Goal: Task Accomplishment & Management: Manage account settings

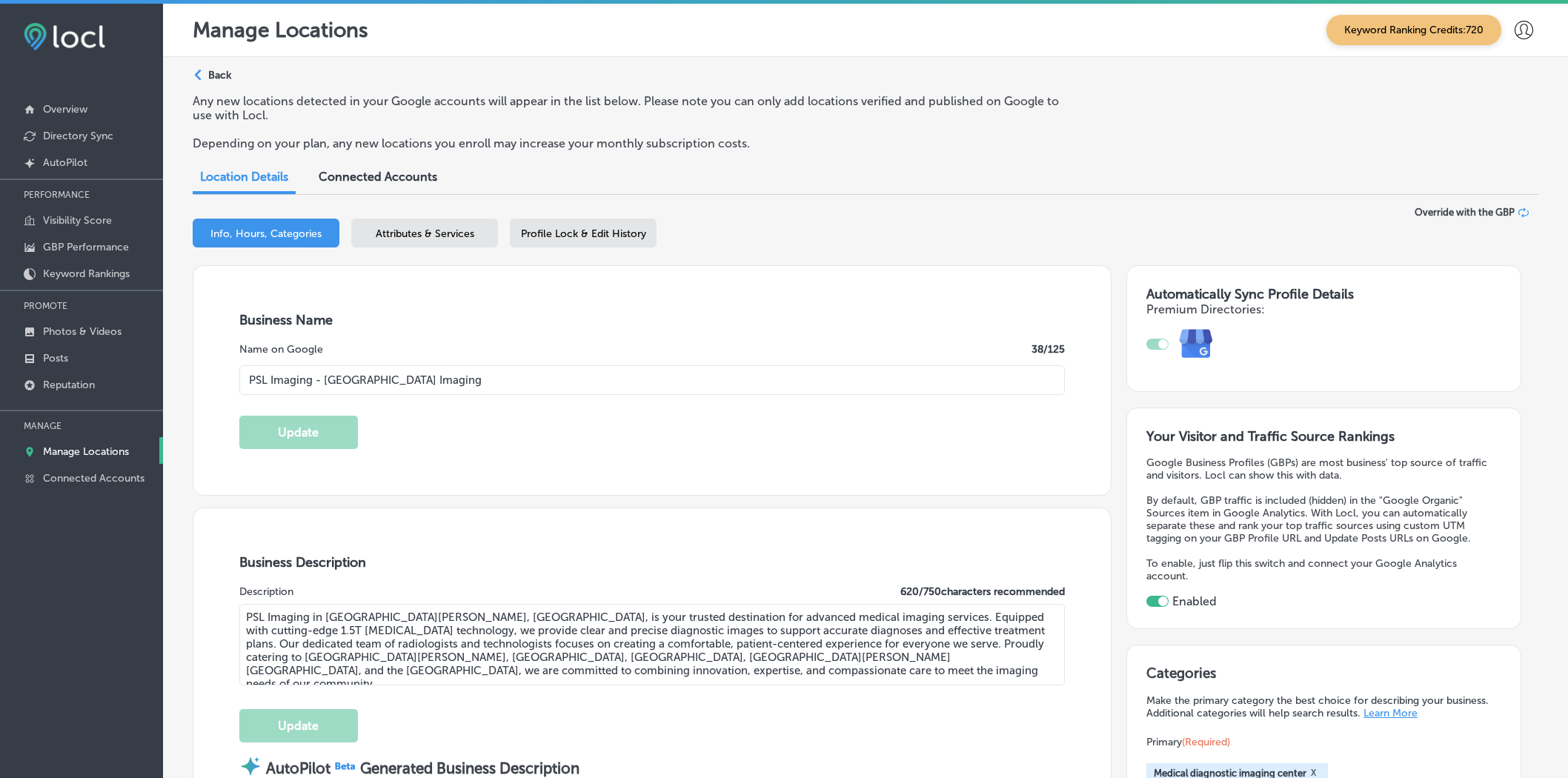
select select "US"
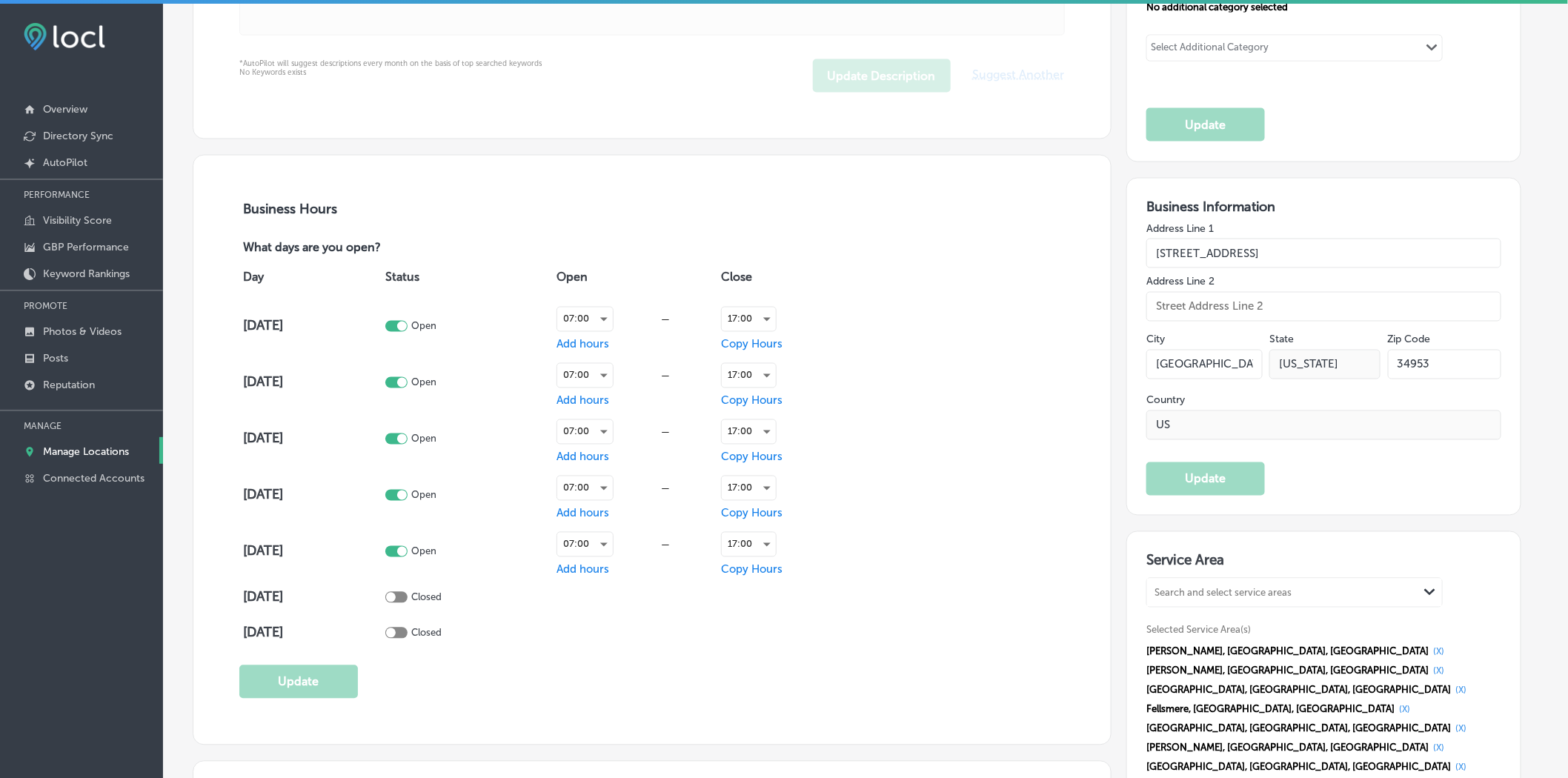
drag, startPoint x: 0, startPoint y: 0, endPoint x: 107, endPoint y: 442, distance: 454.8
click at [107, 442] on link "Manage Locations" at bounding box center [81, 450] width 163 height 27
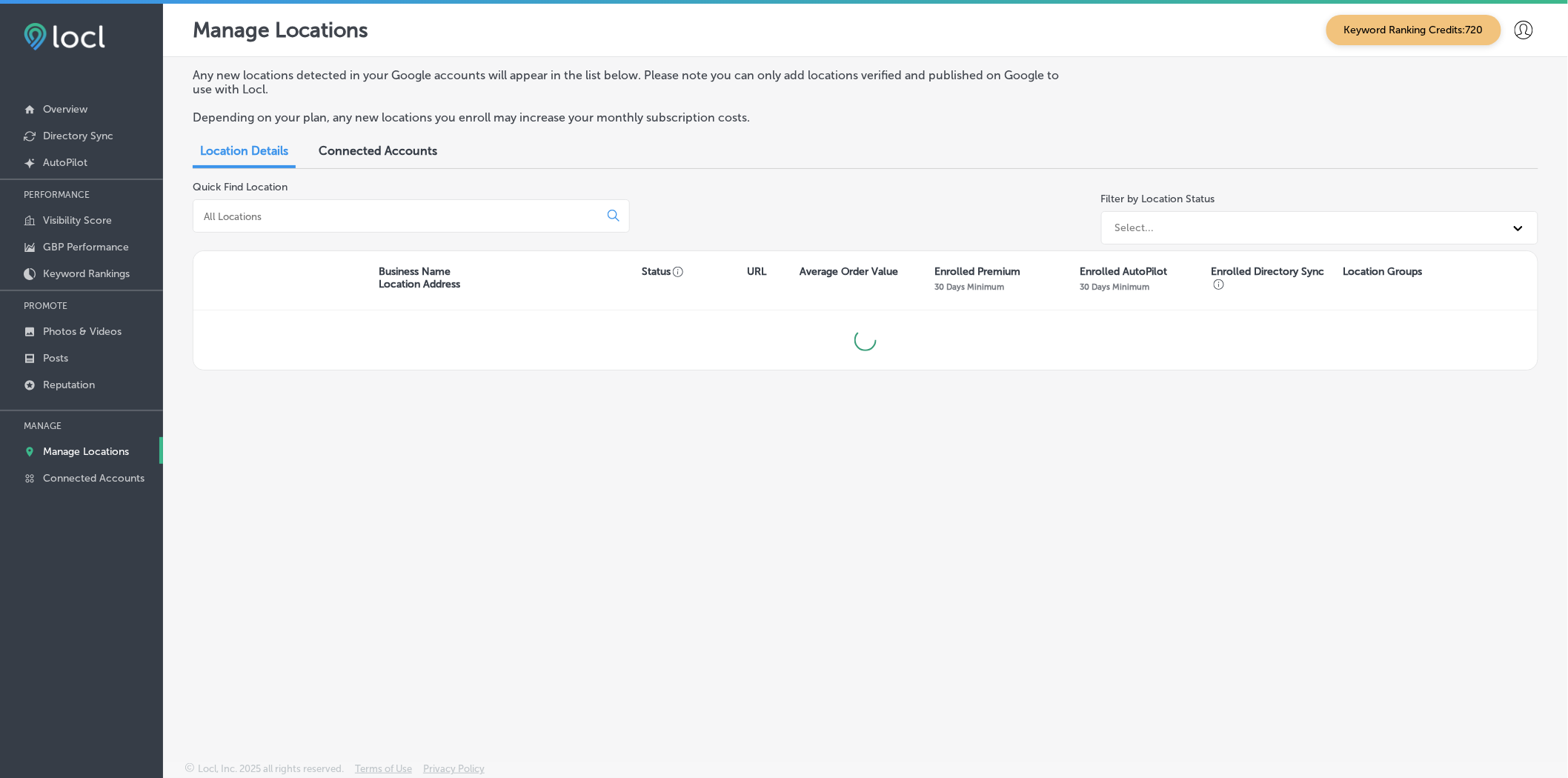
click at [336, 216] on input at bounding box center [399, 216] width 393 height 13
type input "card"
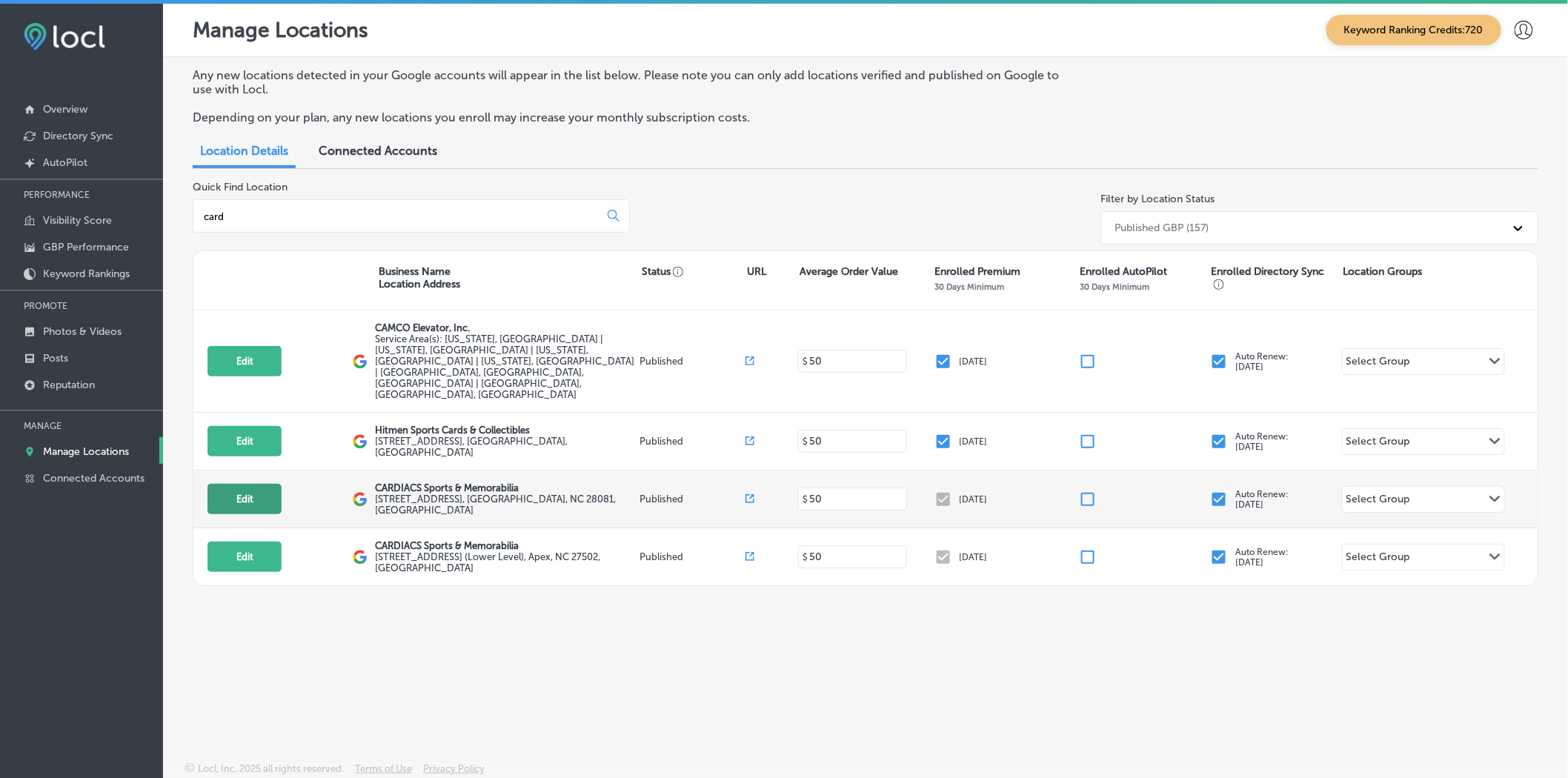
click at [250, 484] on button "Edit" at bounding box center [244, 499] width 74 height 31
select select "US"
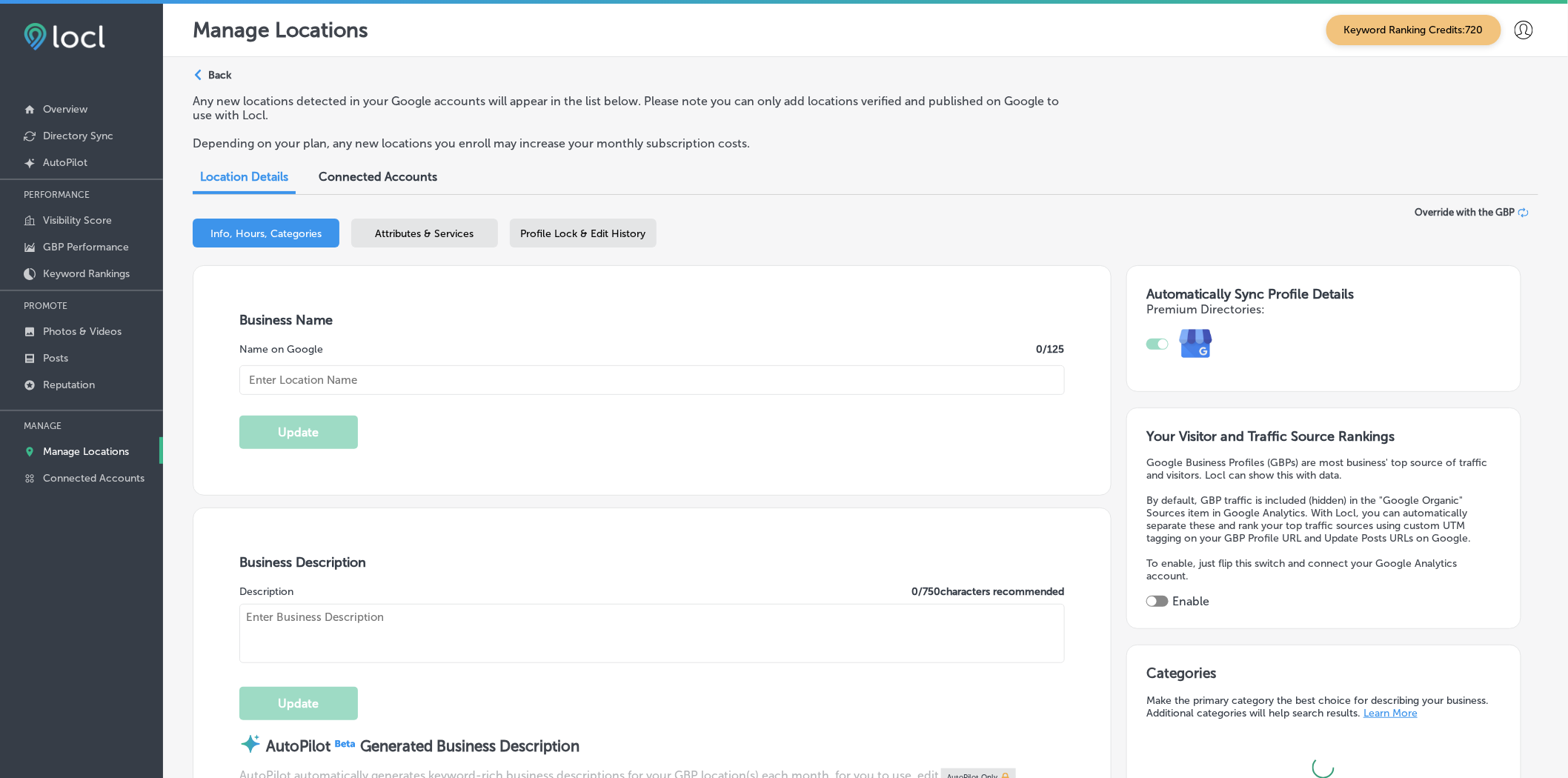
type input "CARDIACS Sports & Memorabilia"
type textarea "CARDIACS Sports & Memorabilia is your premier destination for sports cards, mem…"
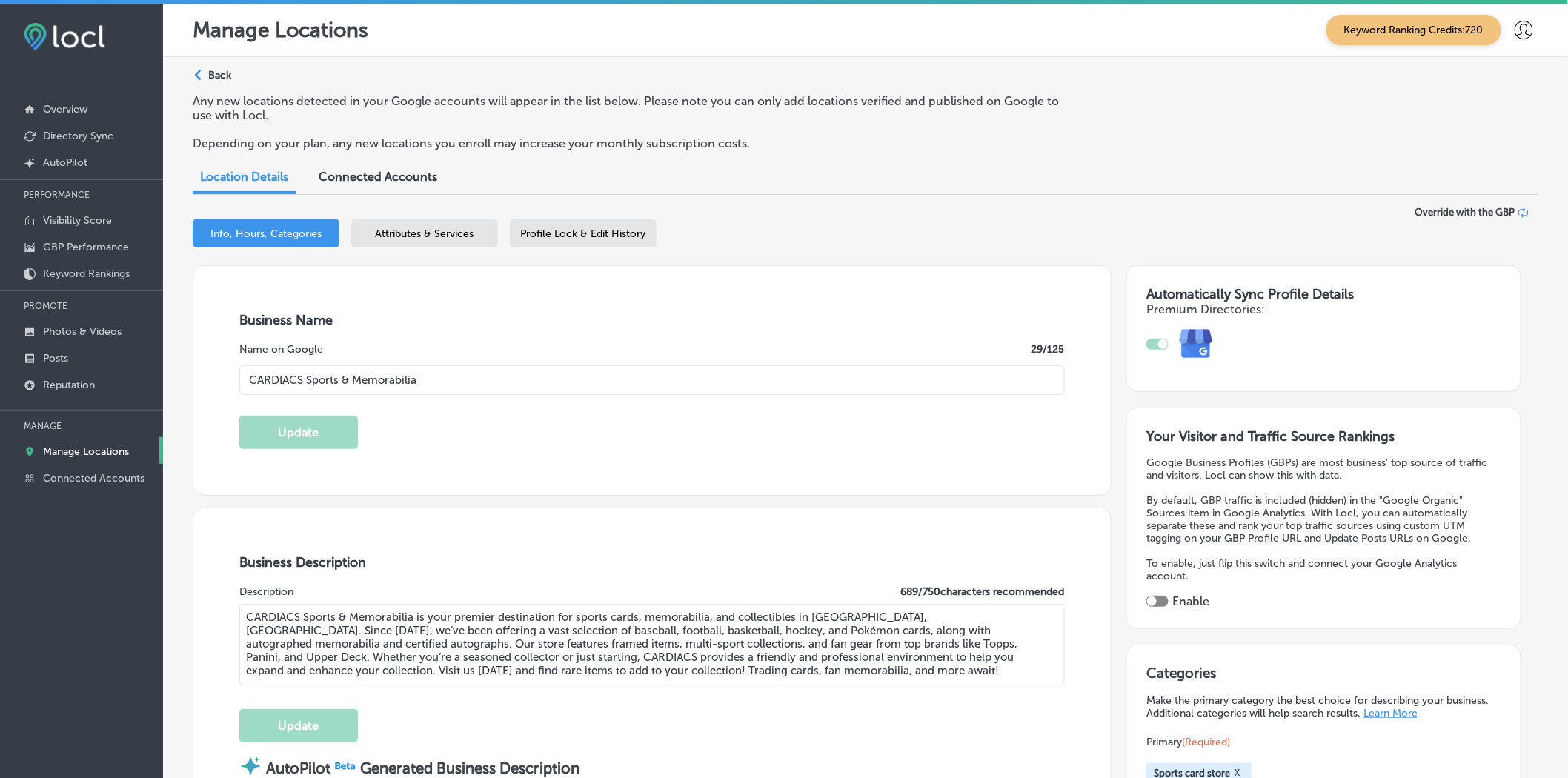
type input "[STREET_ADDRESS]"
type input "Kannapolis"
type input "28081"
type input "US"
checkbox input "true"
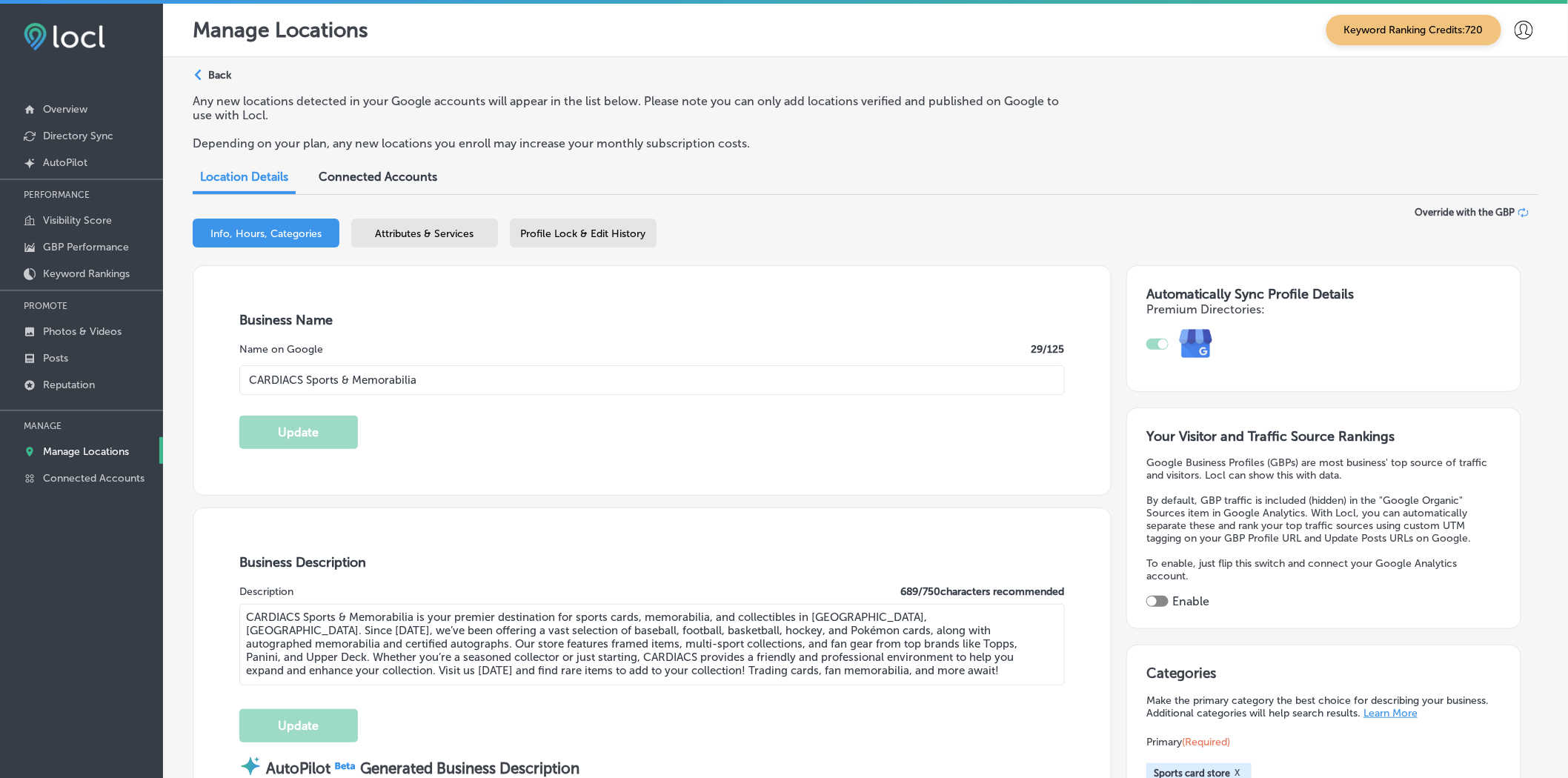
type input "[URL][DOMAIN_NAME]"
type input "[PHONE_NUMBER]"
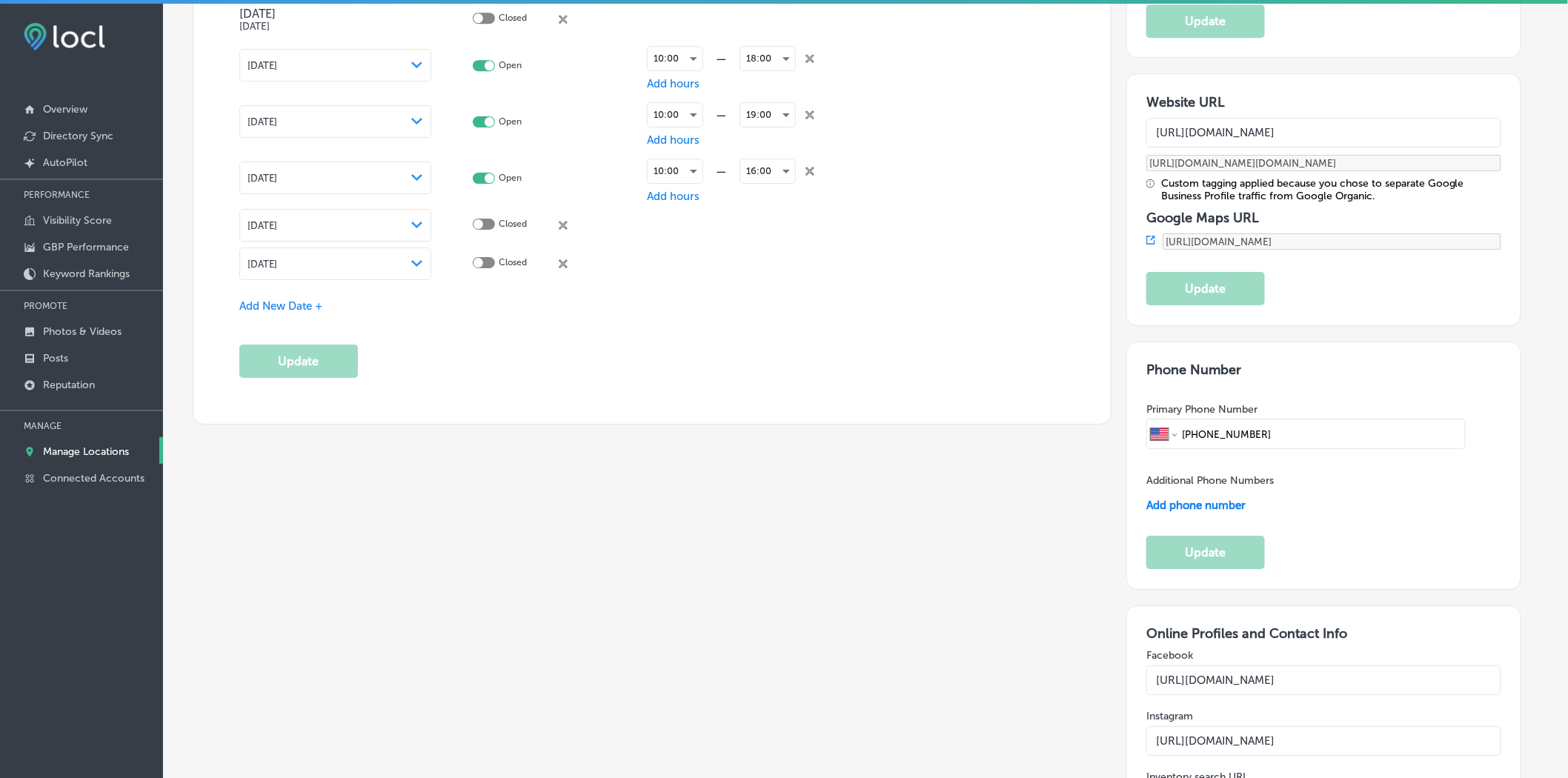
scroll to position [2050, 0]
